Goal: Task Accomplishment & Management: Manage account settings

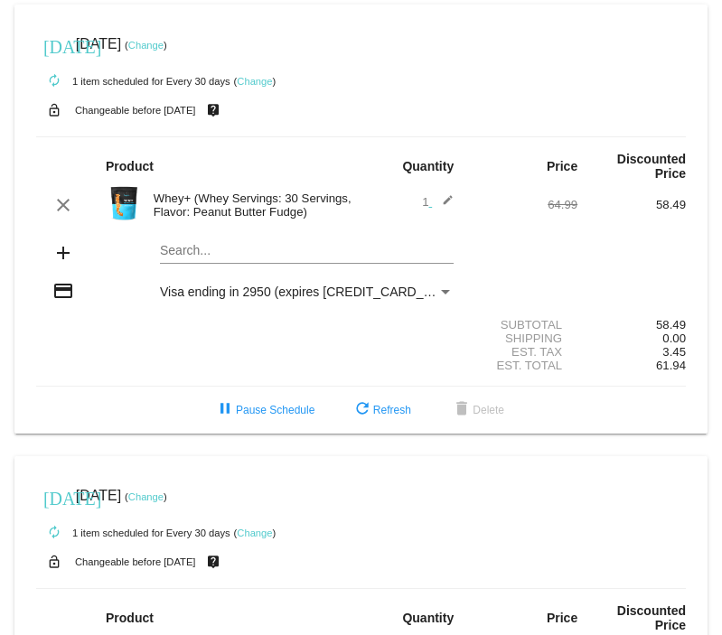
click at [441, 289] on div "Payment Method" at bounding box center [445, 292] width 16 height 14
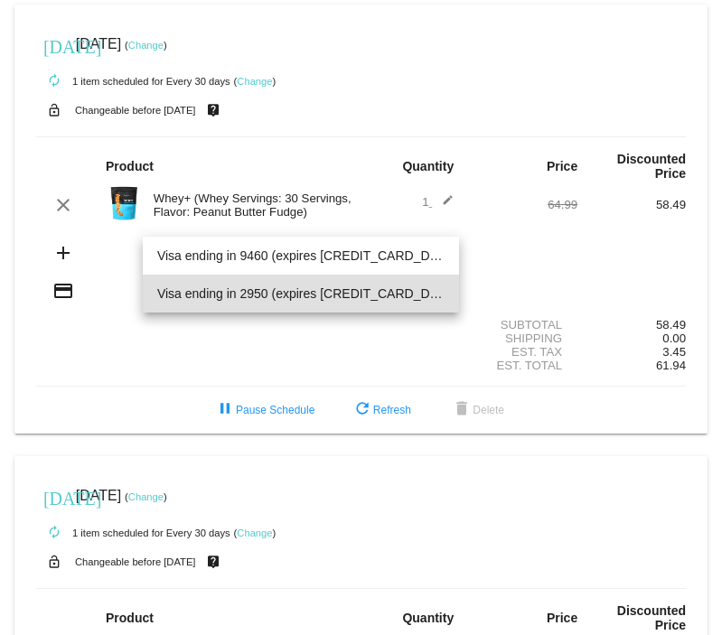
click at [541, 269] on div at bounding box center [361, 317] width 722 height 635
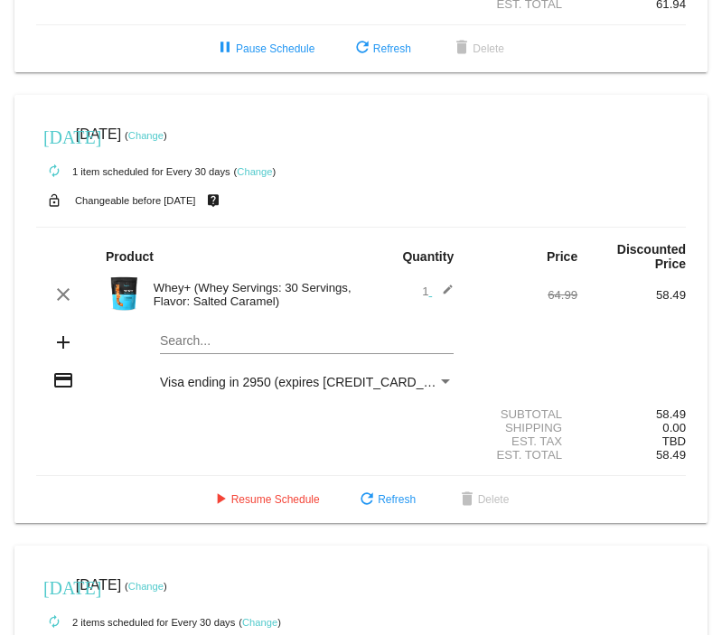
scroll to position [452, 0]
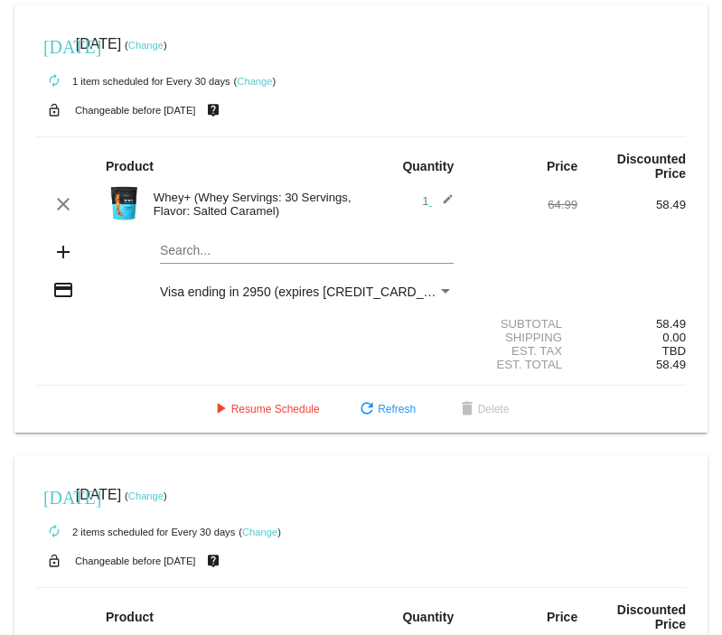
click at [164, 50] on link "Change" at bounding box center [145, 45] width 35 height 11
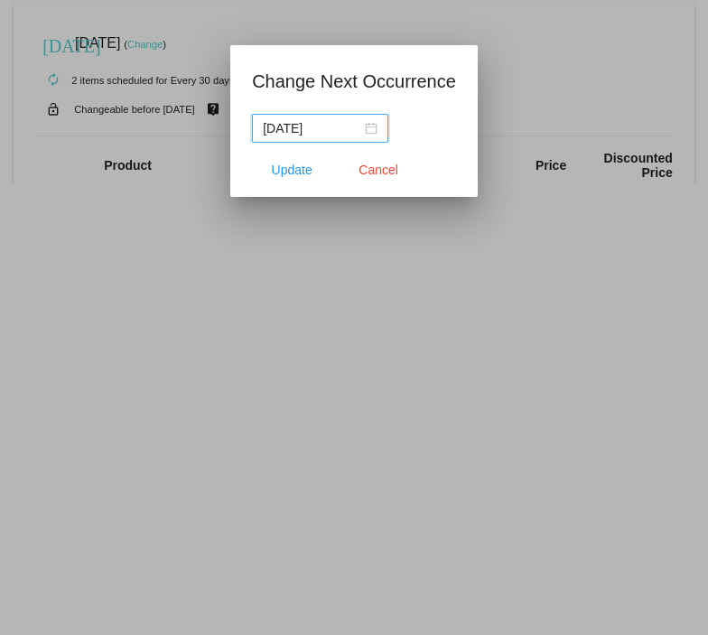
click at [367, 126] on div "[DATE]" at bounding box center [320, 128] width 115 height 20
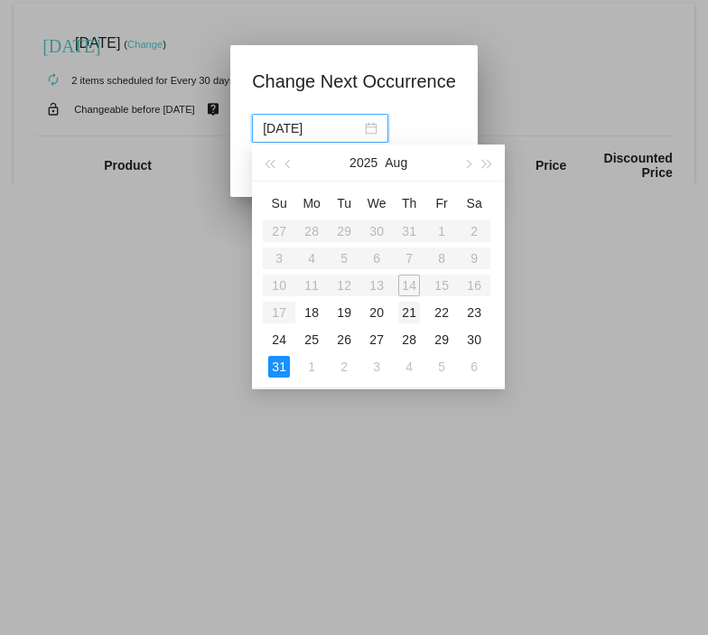
click at [412, 308] on div "21" at bounding box center [409, 313] width 22 height 22
type input "[DATE]"
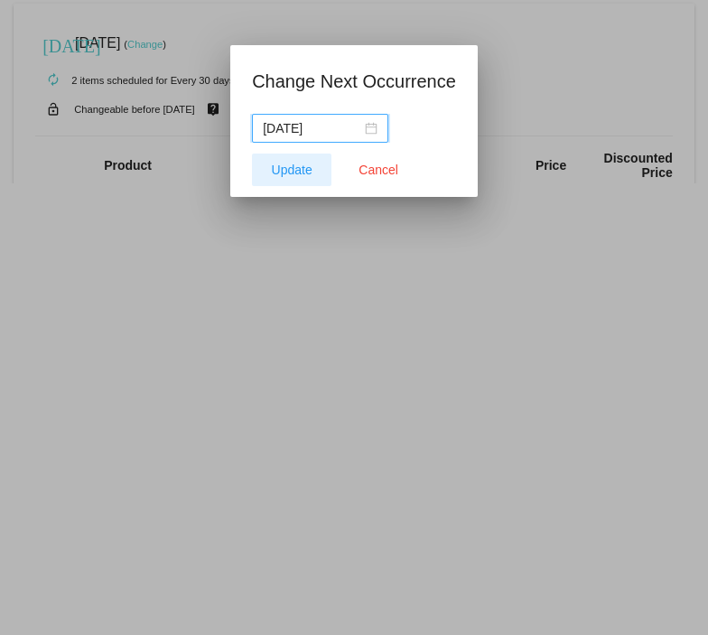
click at [275, 163] on span "Update" at bounding box center [292, 170] width 41 height 14
